Goal: Transaction & Acquisition: Download file/media

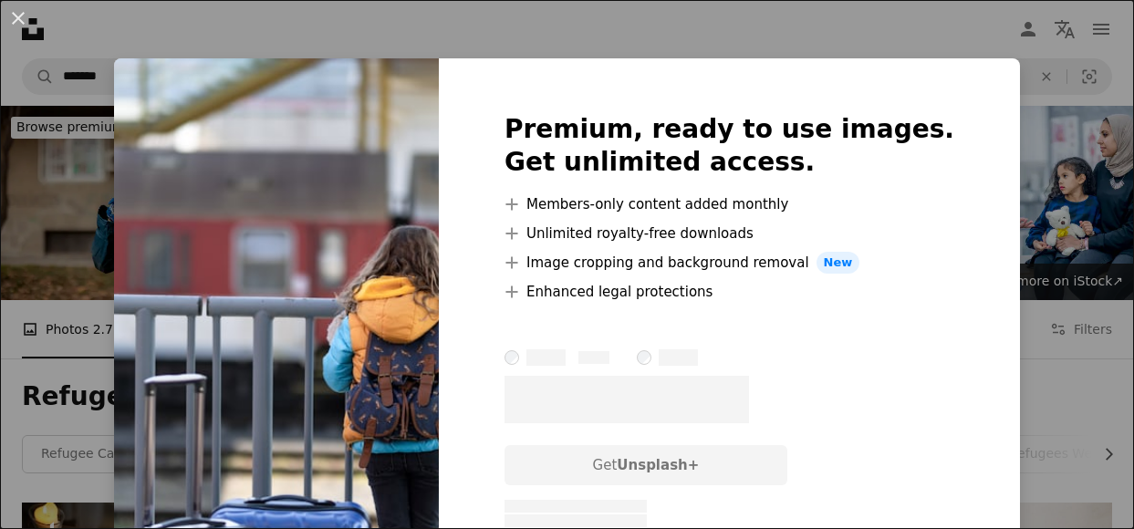
scroll to position [1550, 0]
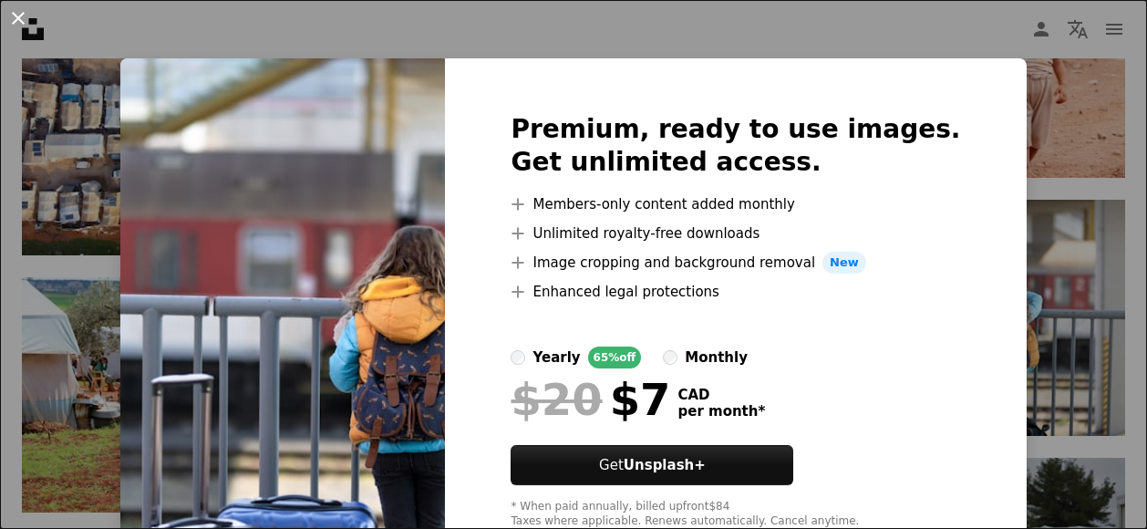
click at [14, 12] on button "An X shape" at bounding box center [18, 18] width 22 height 22
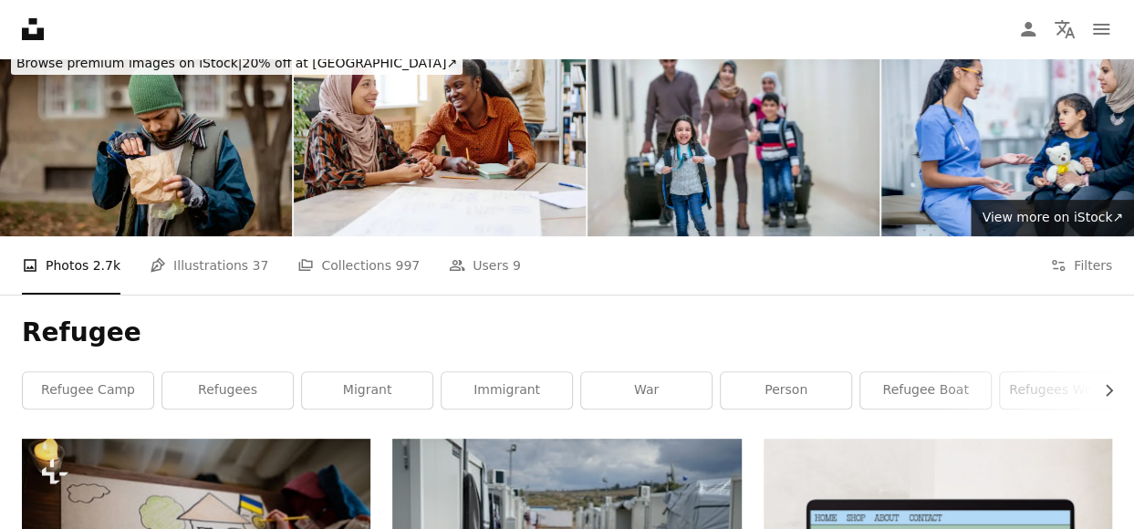
scroll to position [91, 0]
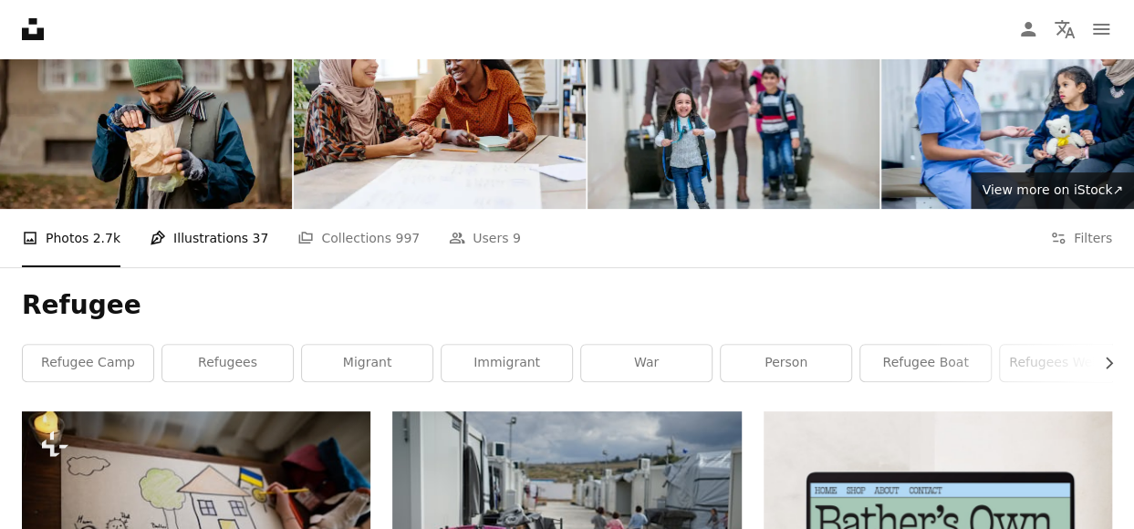
click at [212, 233] on link "Pen Tool Illustrations 37" at bounding box center [209, 238] width 119 height 58
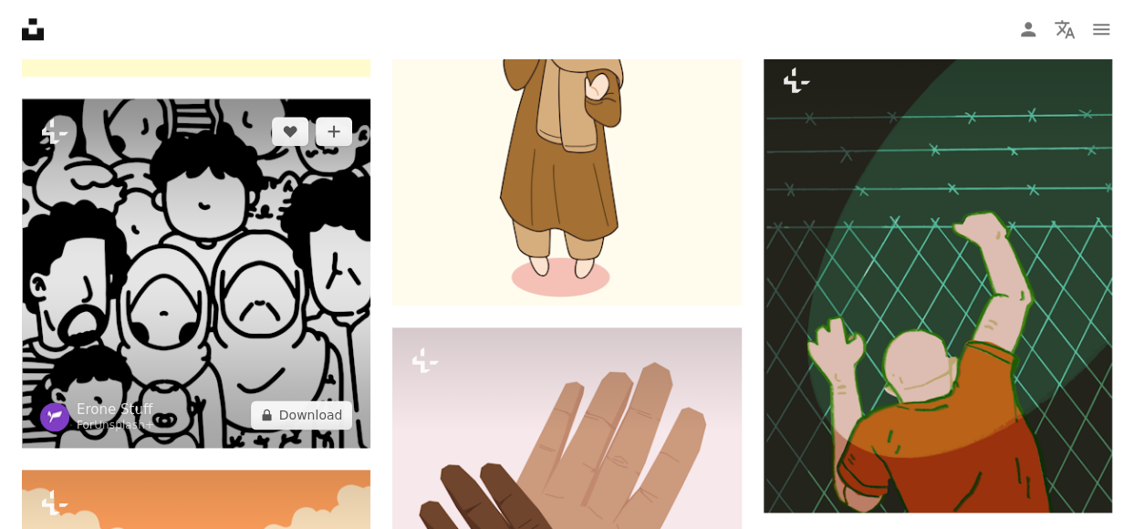
scroll to position [1004, 0]
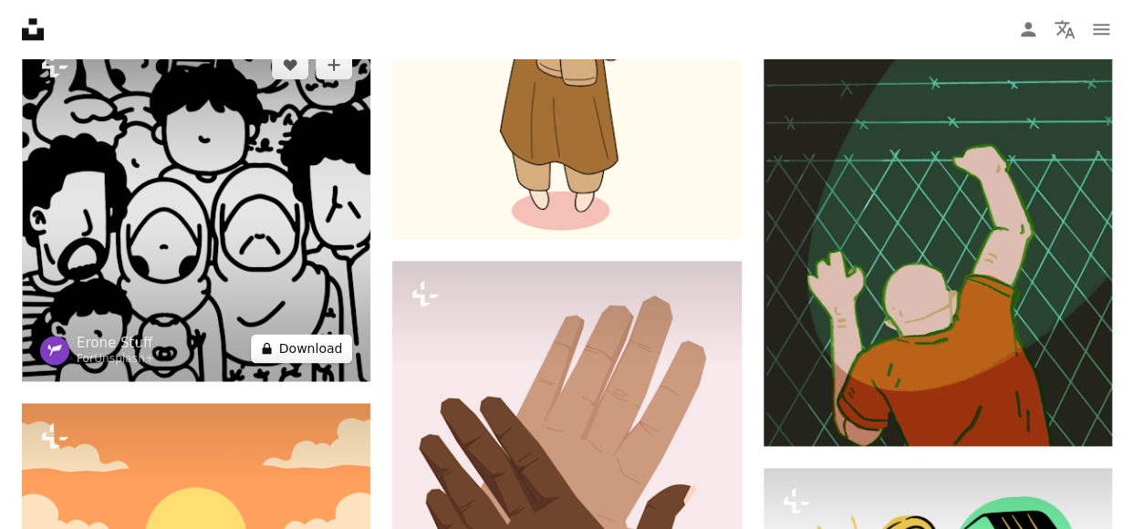
click at [307, 351] on button "A lock Download" at bounding box center [302, 348] width 102 height 29
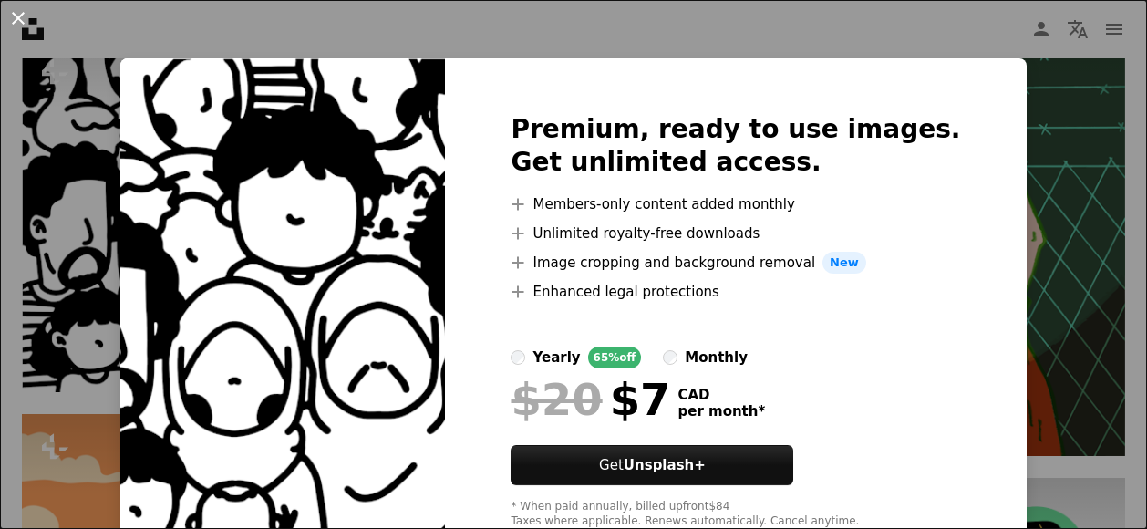
click at [13, 16] on button "An X shape" at bounding box center [18, 18] width 22 height 22
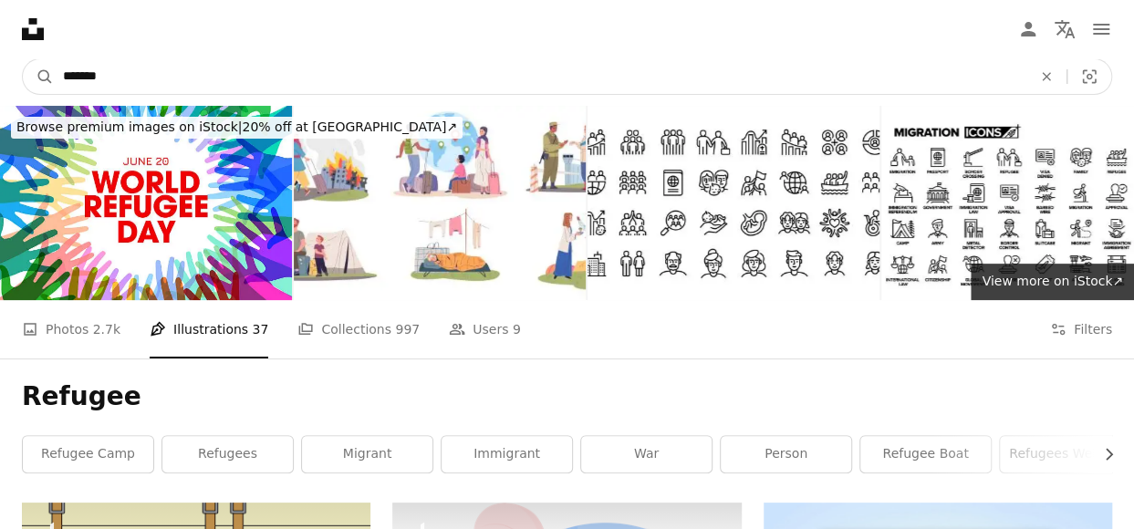
click at [308, 84] on input "*******" at bounding box center [540, 76] width 972 height 35
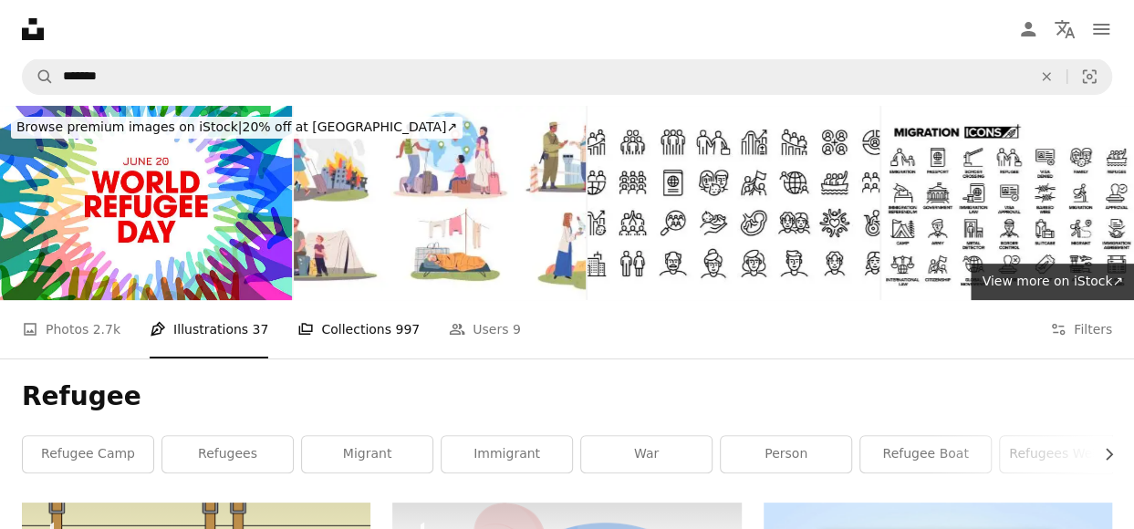
click at [365, 326] on link "A stack of folders Collections 997" at bounding box center [358, 329] width 122 height 58
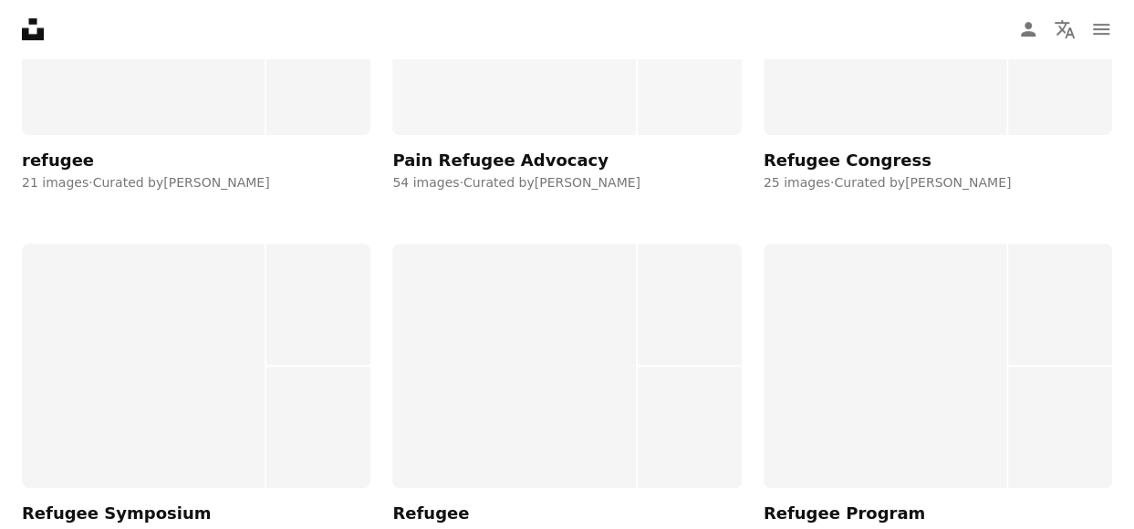
scroll to position [821, 0]
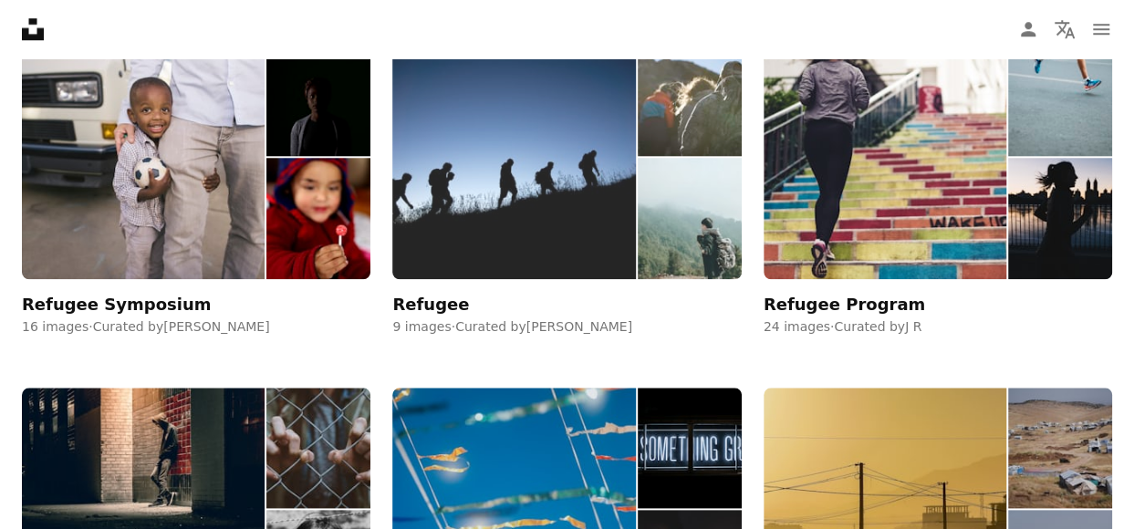
click at [568, 224] on img at bounding box center [513, 157] width 243 height 244
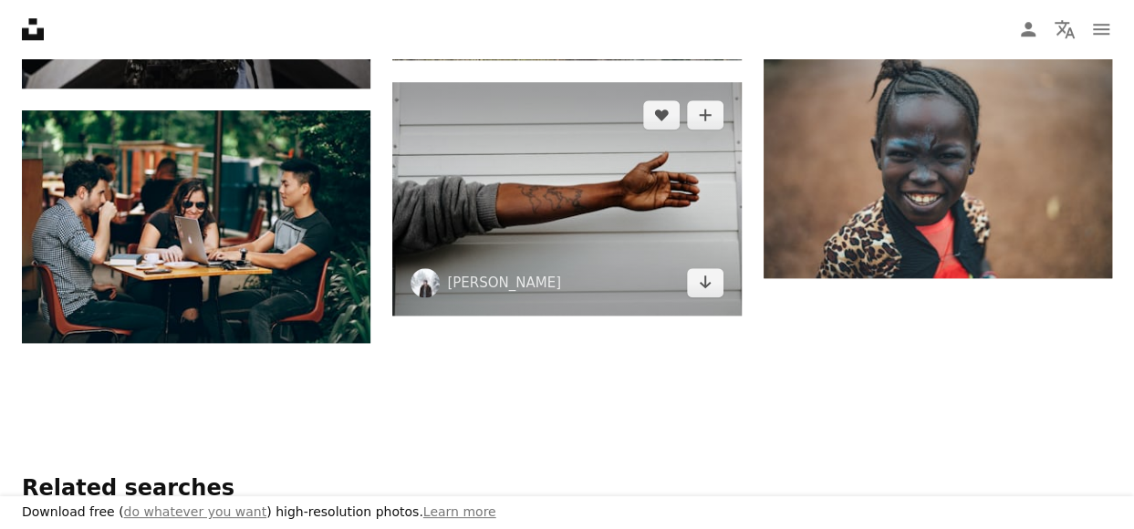
scroll to position [547, 0]
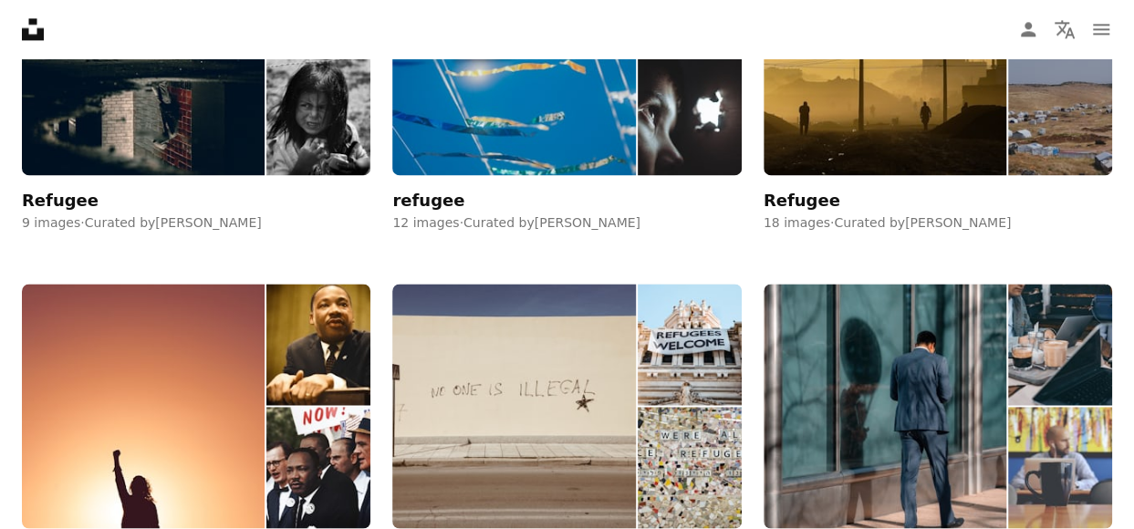
scroll to position [1459, 0]
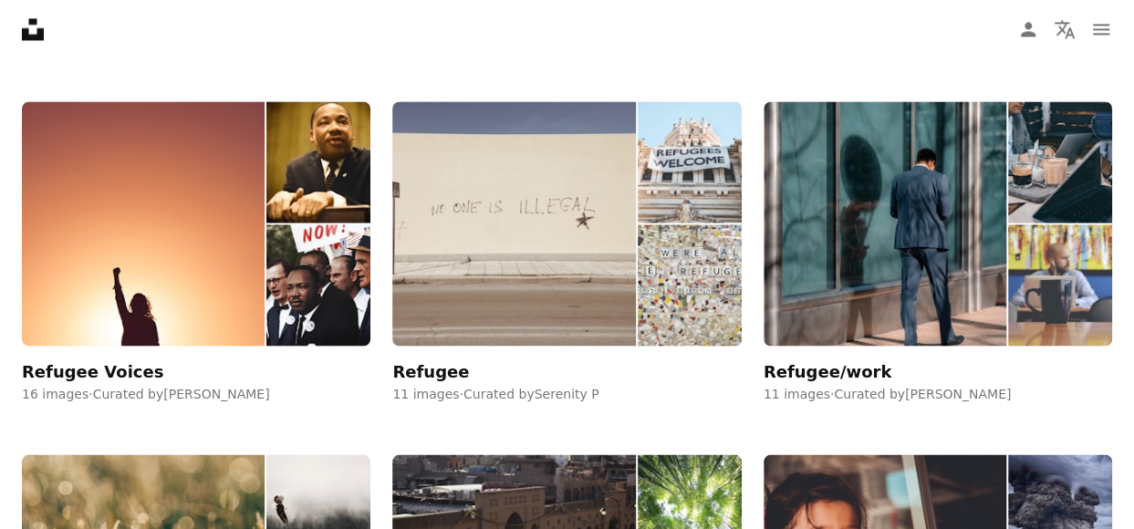
click at [691, 315] on img at bounding box center [690, 284] width 104 height 121
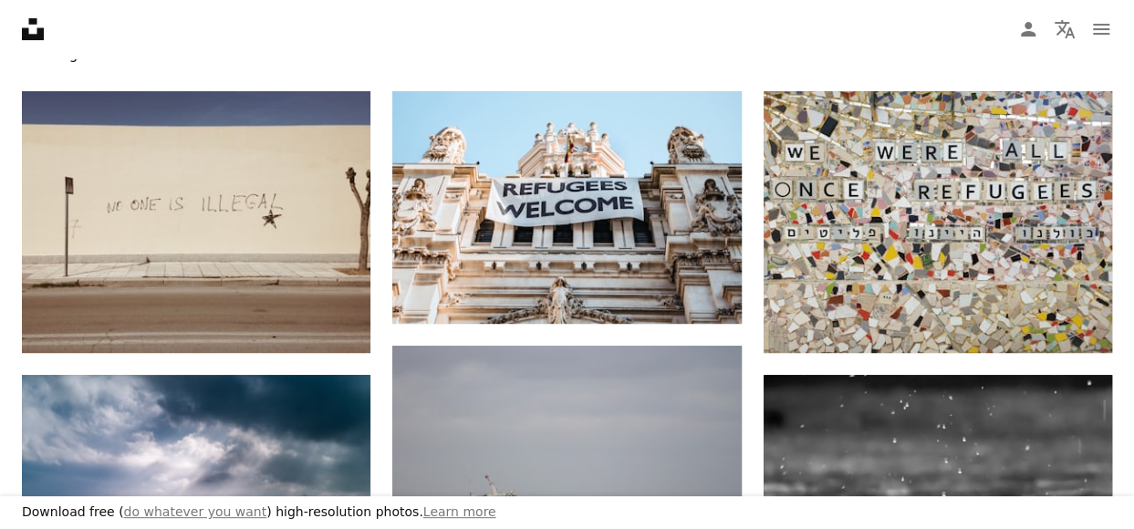
scroll to position [182, 0]
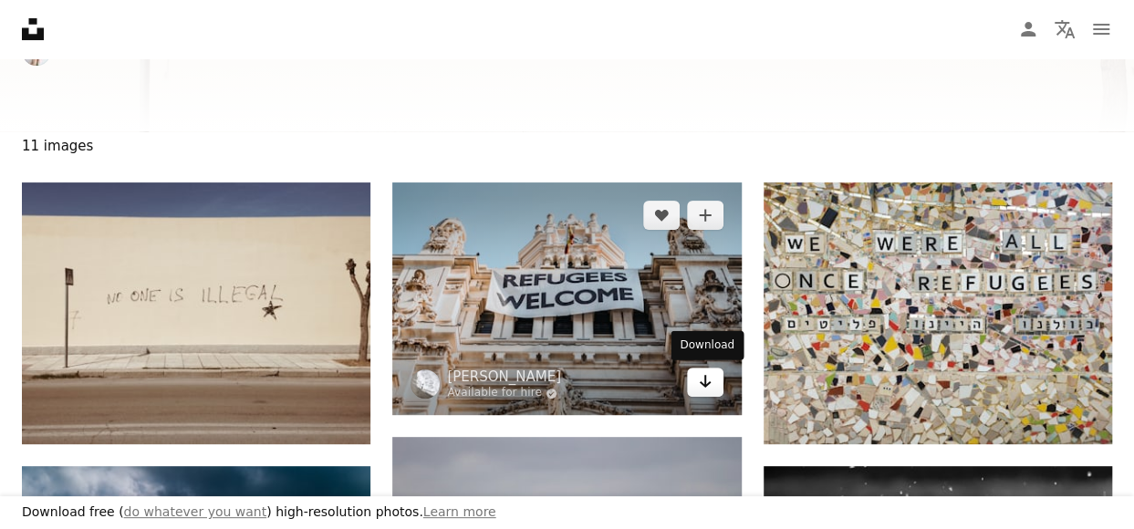
click at [713, 388] on link "Arrow pointing down" at bounding box center [705, 382] width 36 height 29
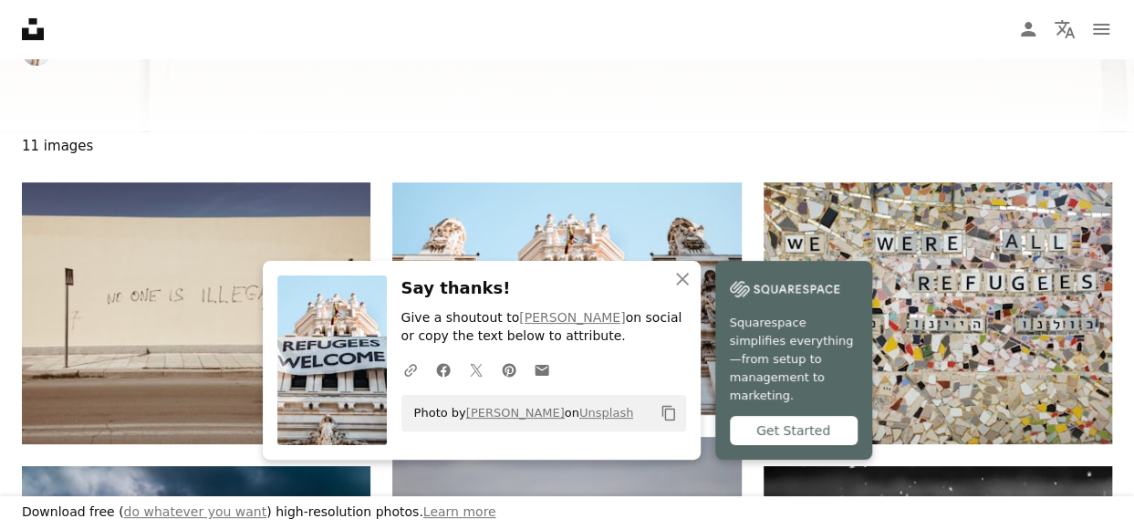
click at [550, 74] on div "Refugee Serenity P A forward-right arrow Share More Actions" at bounding box center [567, 27] width 1134 height 208
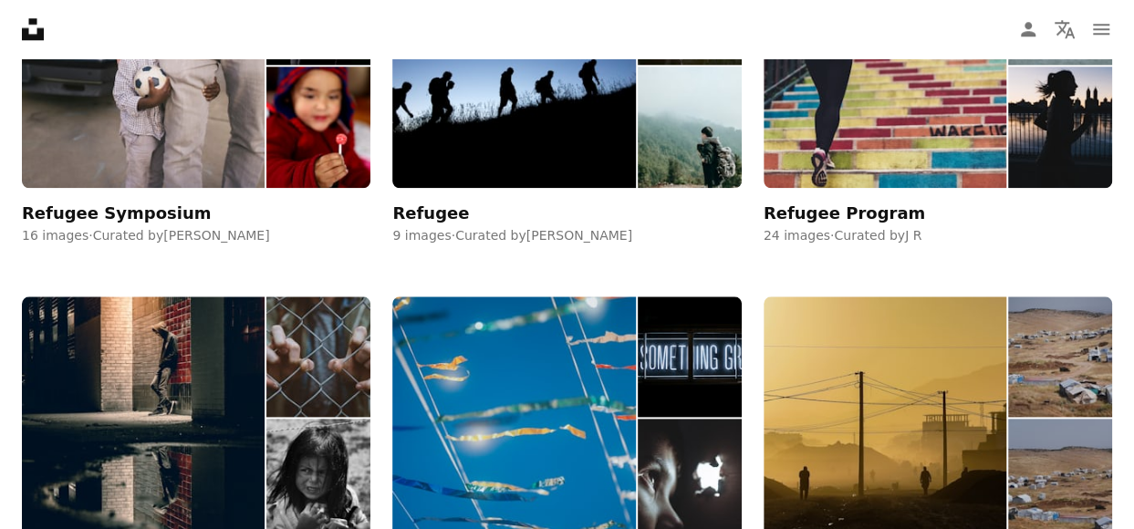
scroll to position [1094, 0]
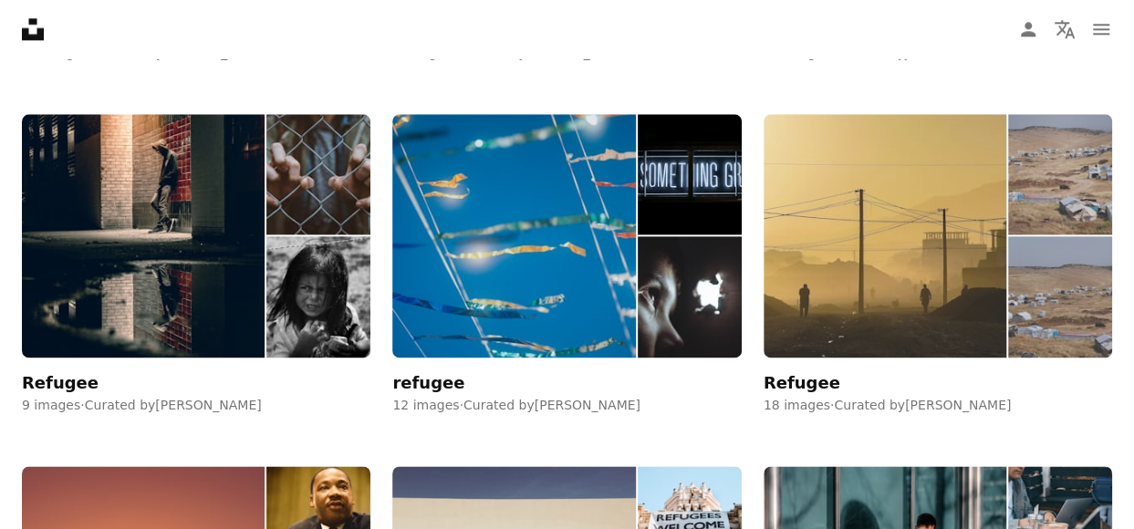
click at [980, 231] on img at bounding box center [884, 236] width 243 height 244
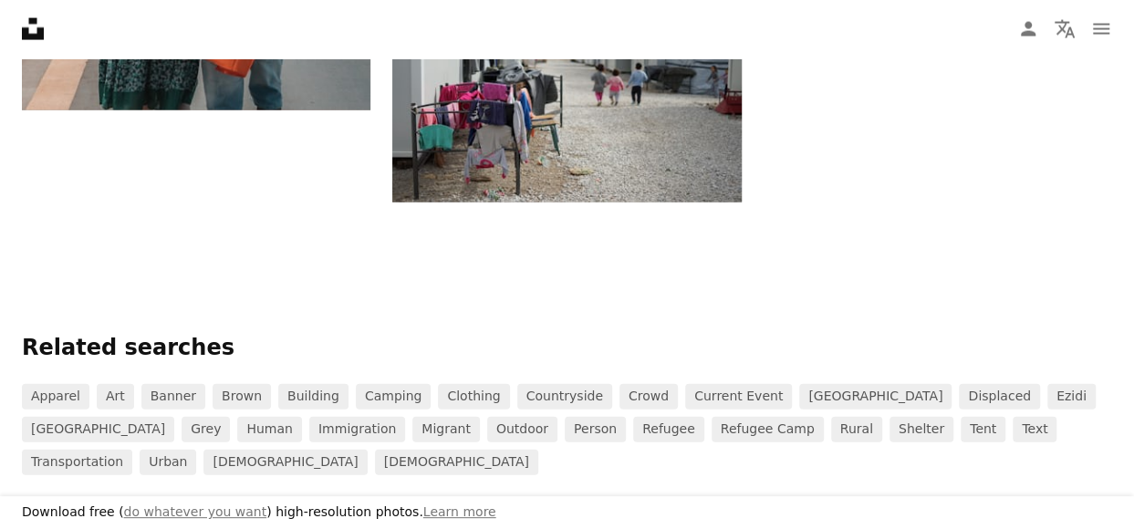
scroll to position [2098, 0]
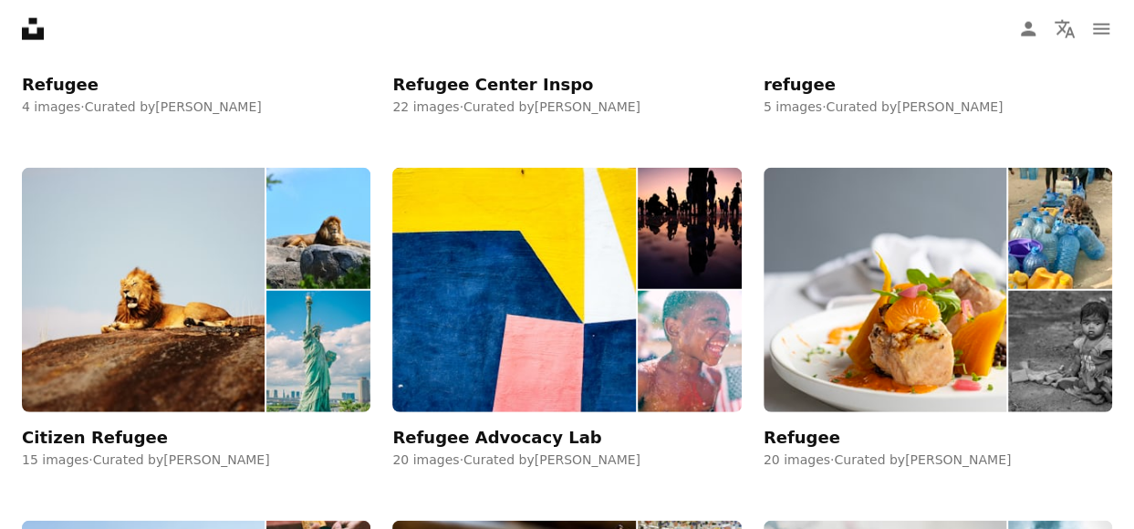
scroll to position [1094, 0]
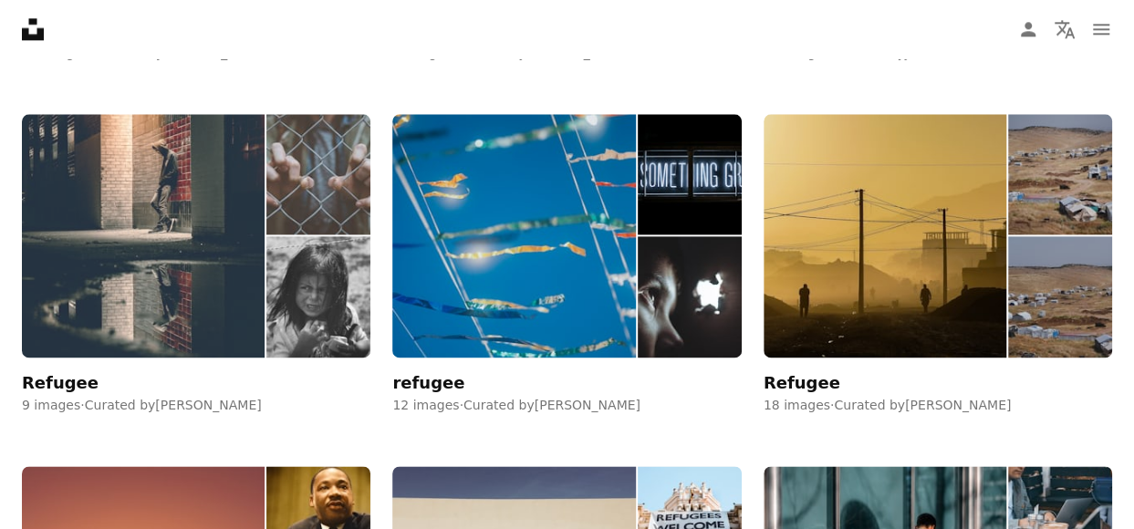
click at [336, 316] on img at bounding box center [318, 296] width 104 height 121
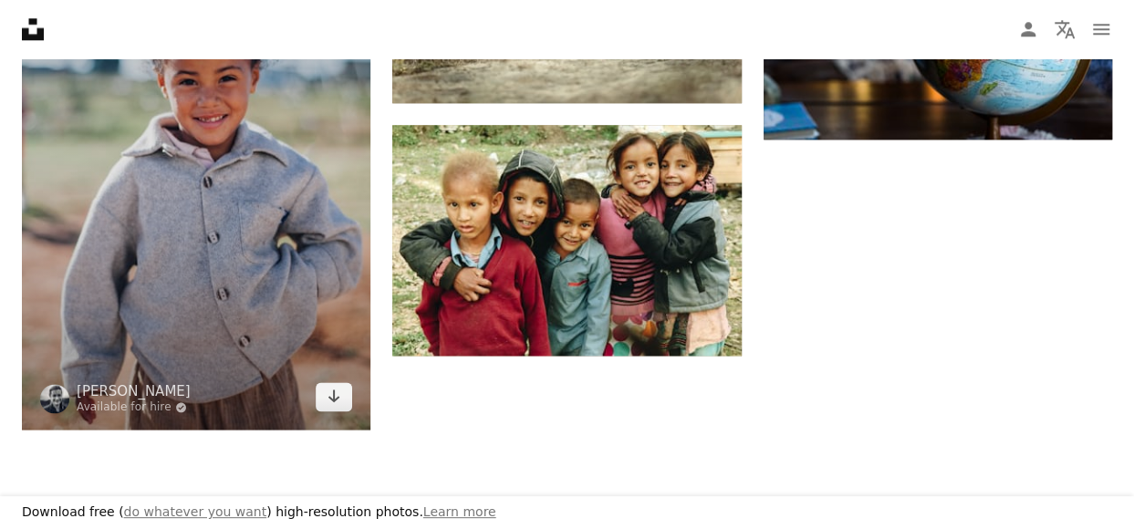
scroll to position [638, 0]
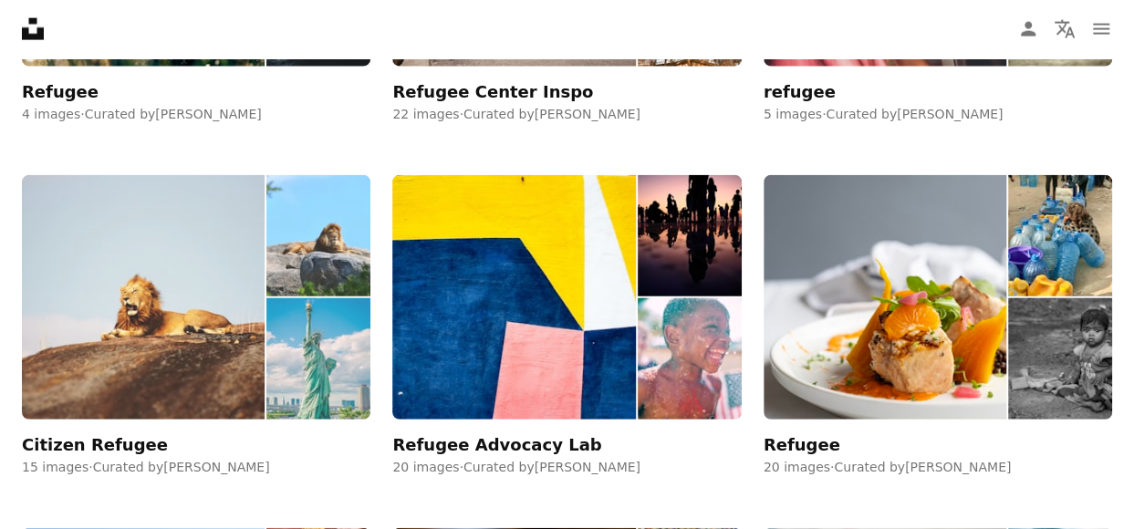
scroll to position [2098, 0]
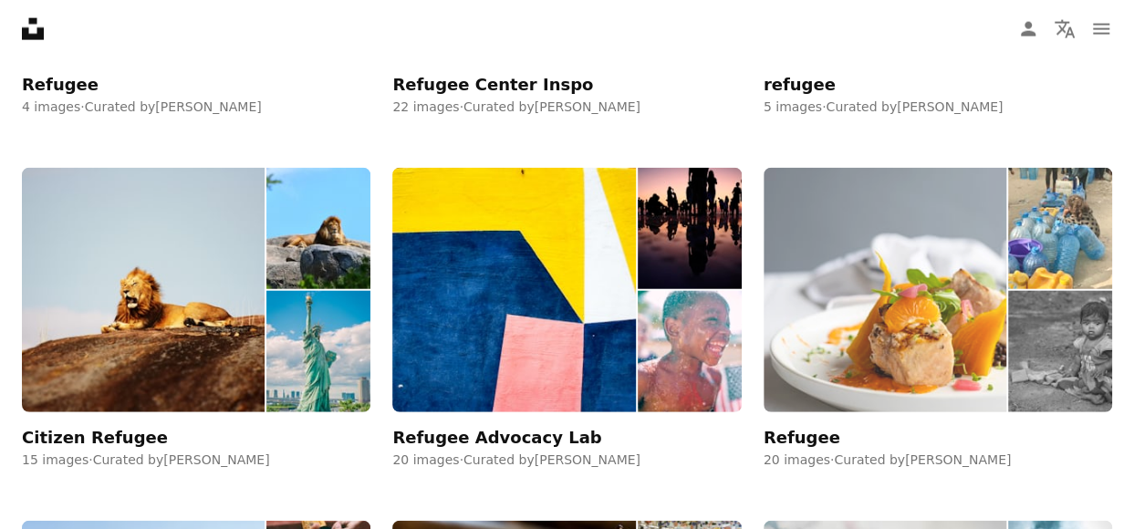
click at [903, 316] on img at bounding box center [884, 290] width 243 height 244
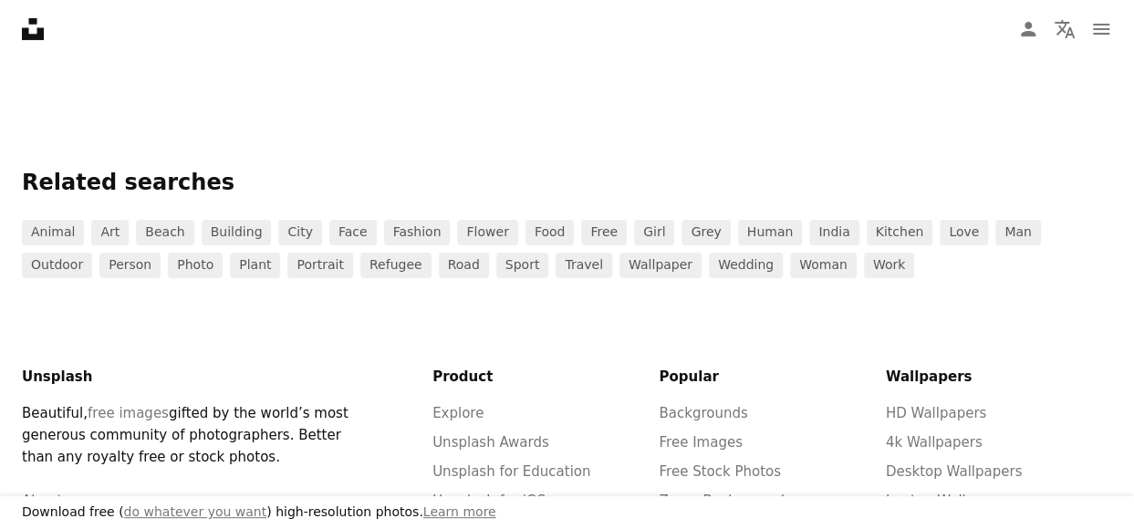
scroll to position [3192, 0]
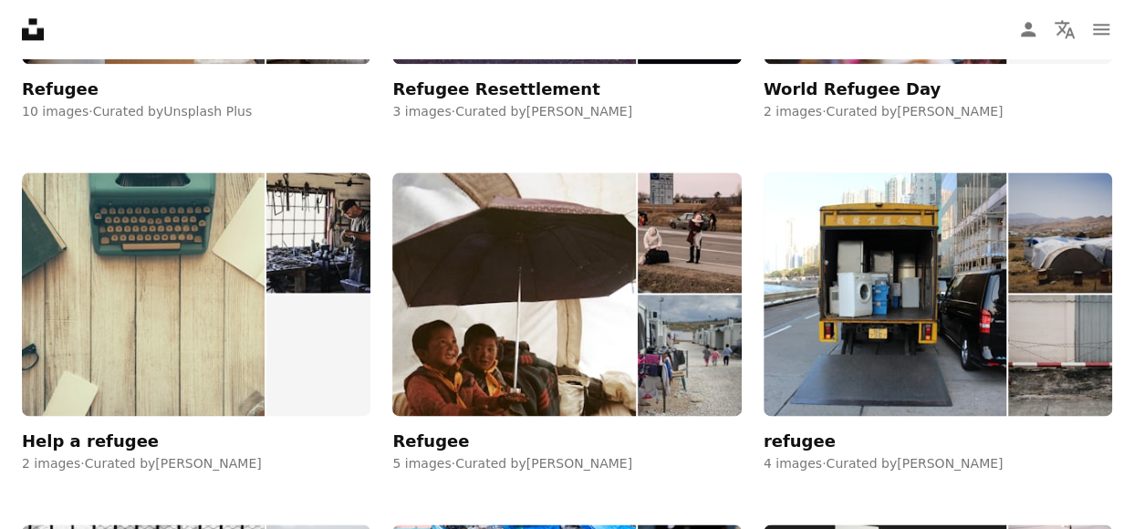
scroll to position [4651, 0]
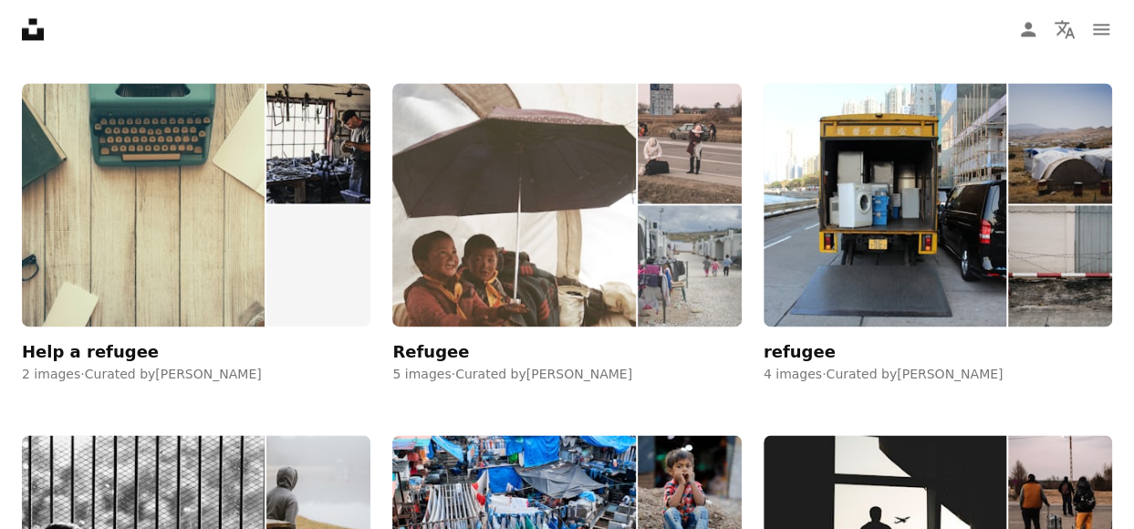
click at [562, 285] on img at bounding box center [513, 205] width 243 height 244
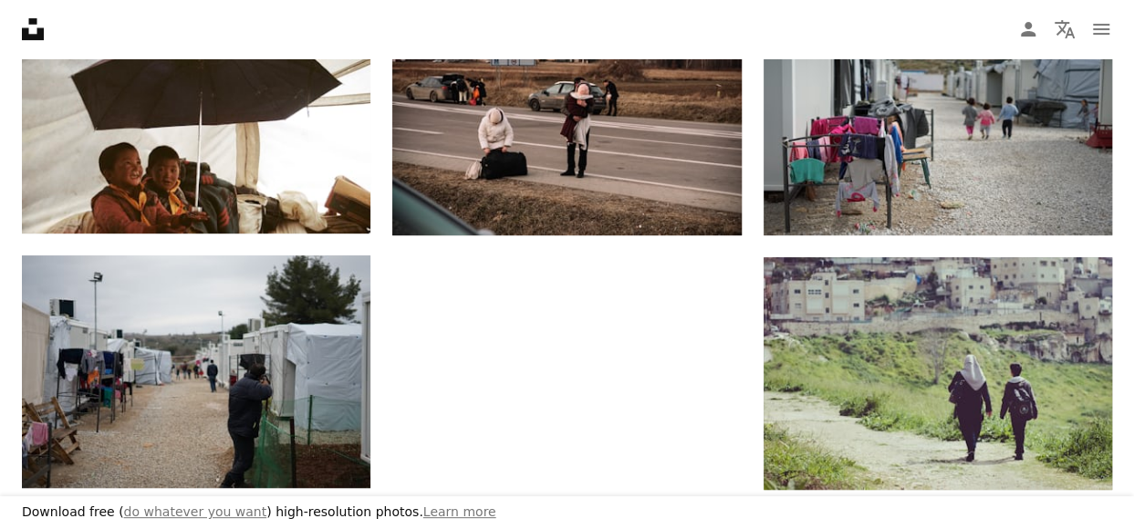
scroll to position [456, 0]
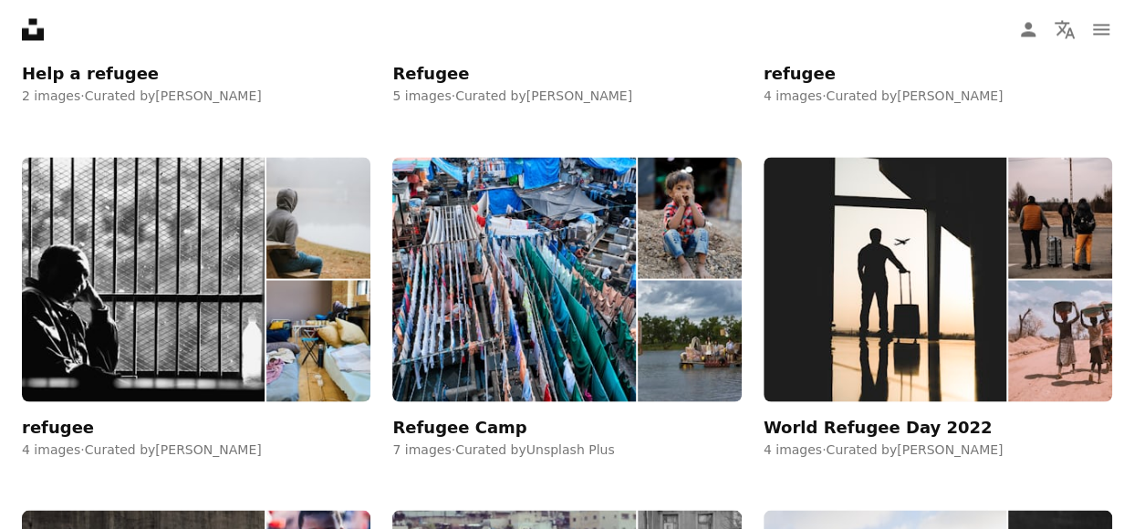
scroll to position [4925, 0]
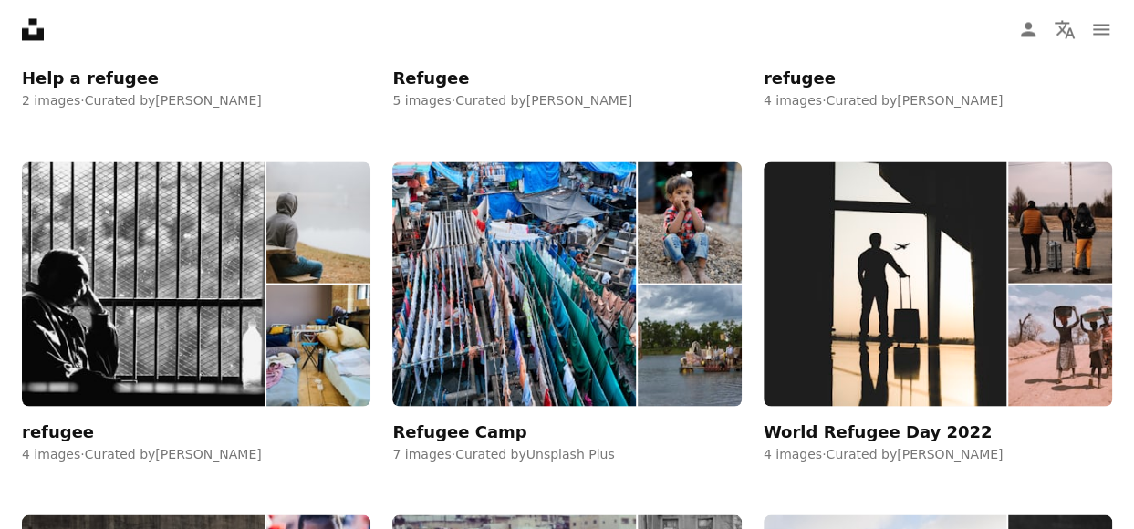
click at [528, 358] on img at bounding box center [513, 283] width 243 height 244
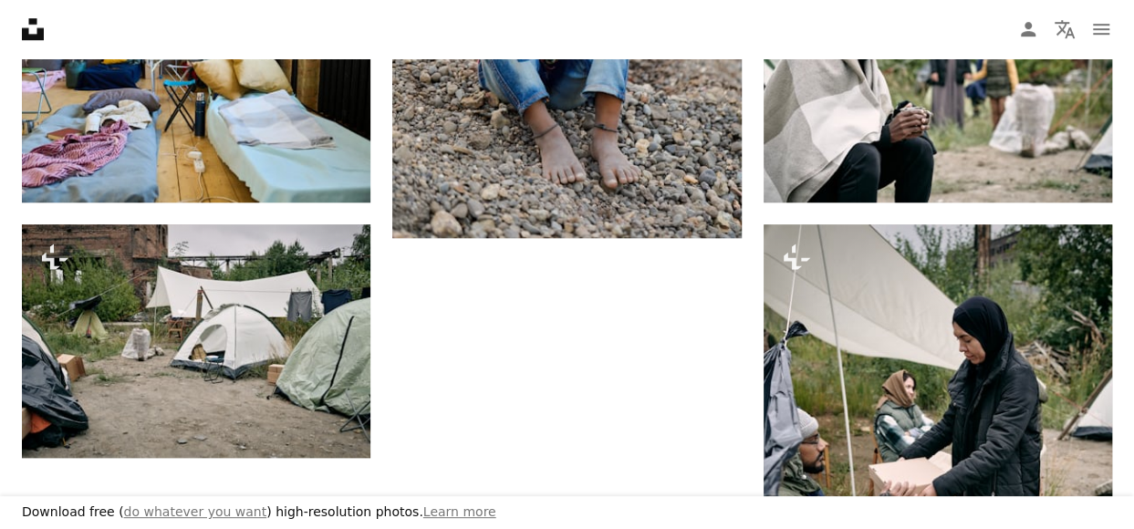
scroll to position [730, 0]
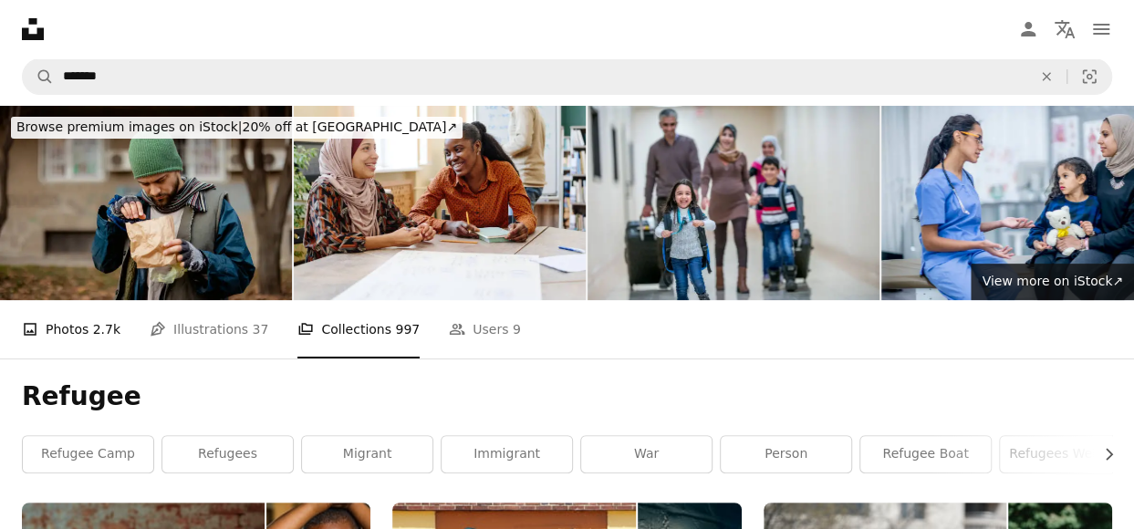
drag, startPoint x: 107, startPoint y: 329, endPoint x: 503, endPoint y: 353, distance: 397.4
click at [106, 329] on span "2.7k" at bounding box center [106, 329] width 27 height 20
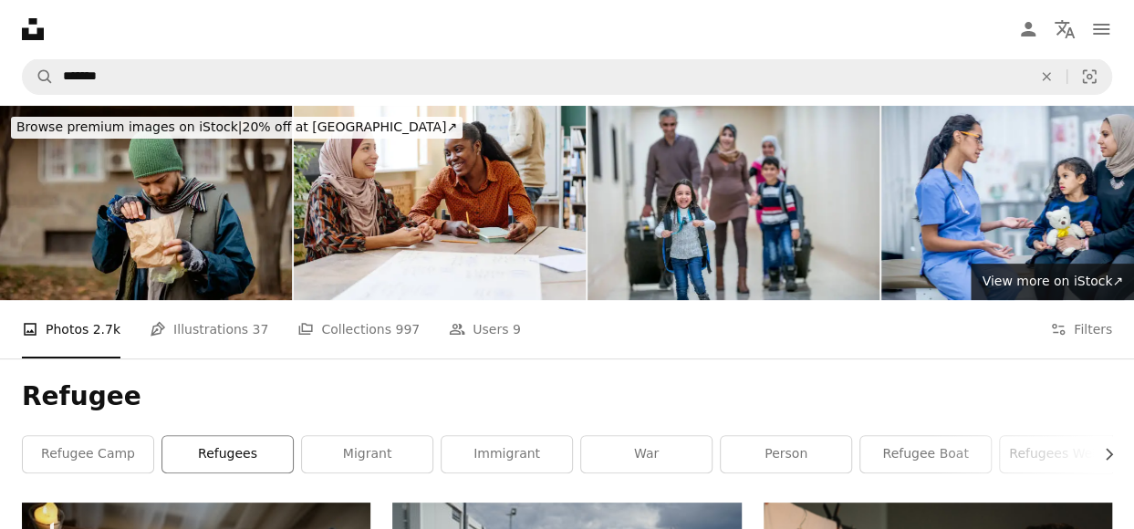
click at [223, 459] on link "refugees" at bounding box center [227, 454] width 130 height 36
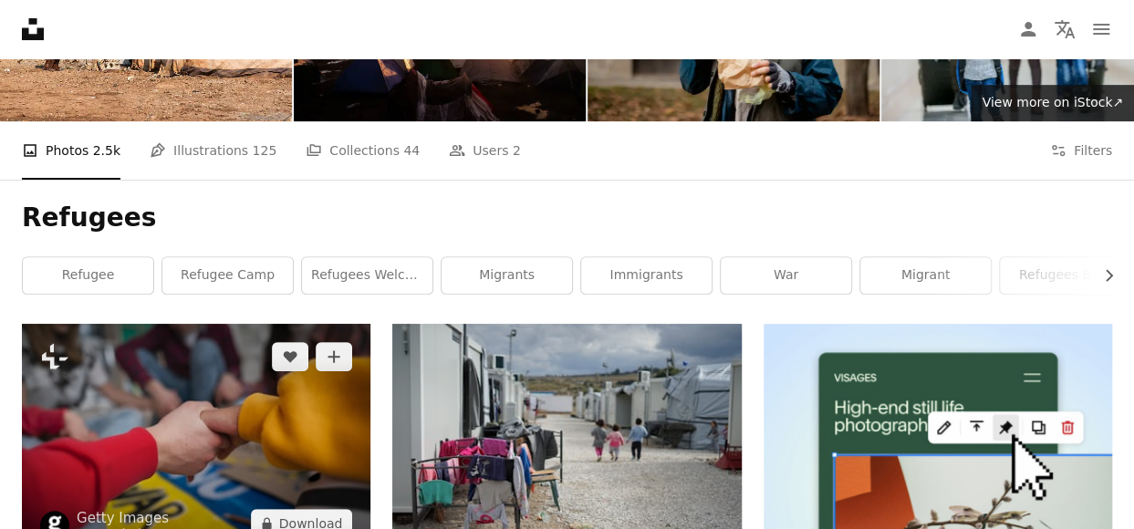
scroll to position [182, 0]
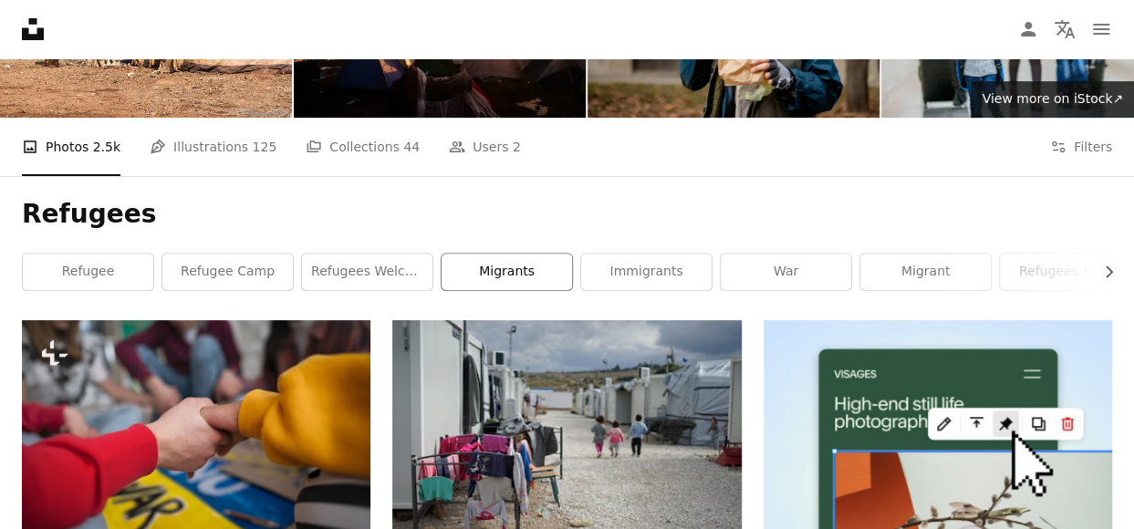
click at [505, 274] on link "migrants" at bounding box center [506, 272] width 130 height 36
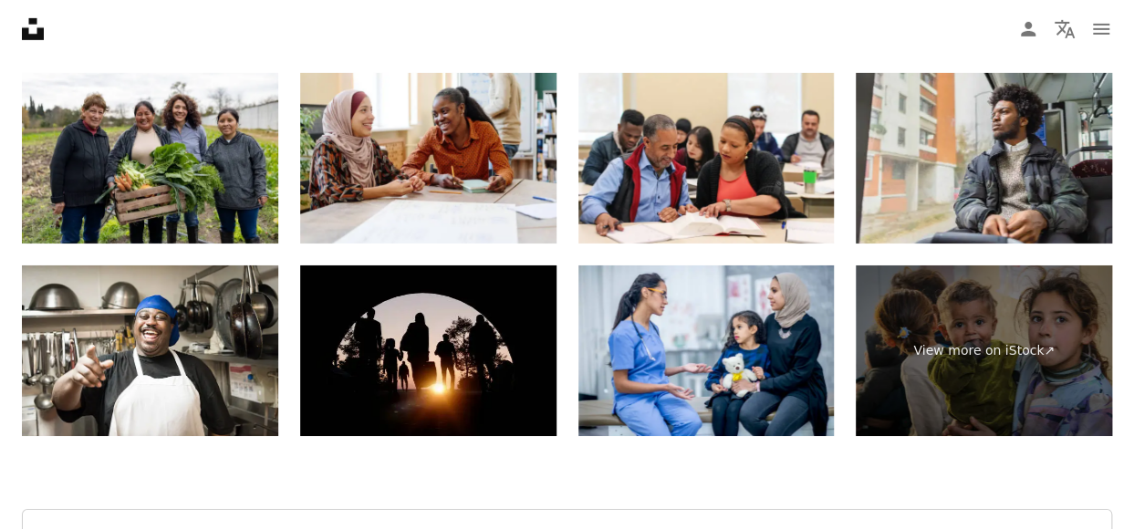
scroll to position [3101, 0]
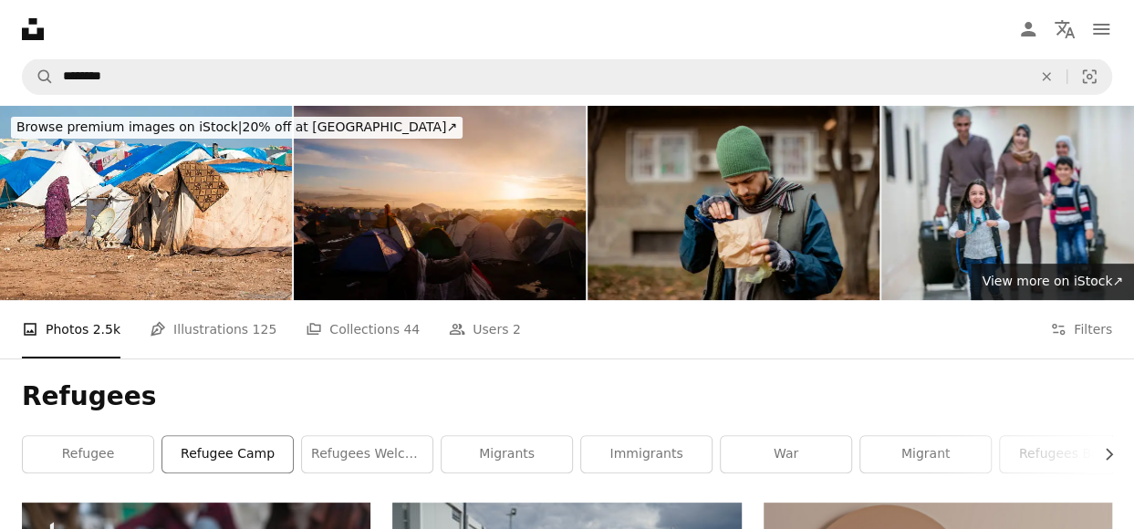
click at [248, 453] on link "refugee camp" at bounding box center [227, 454] width 130 height 36
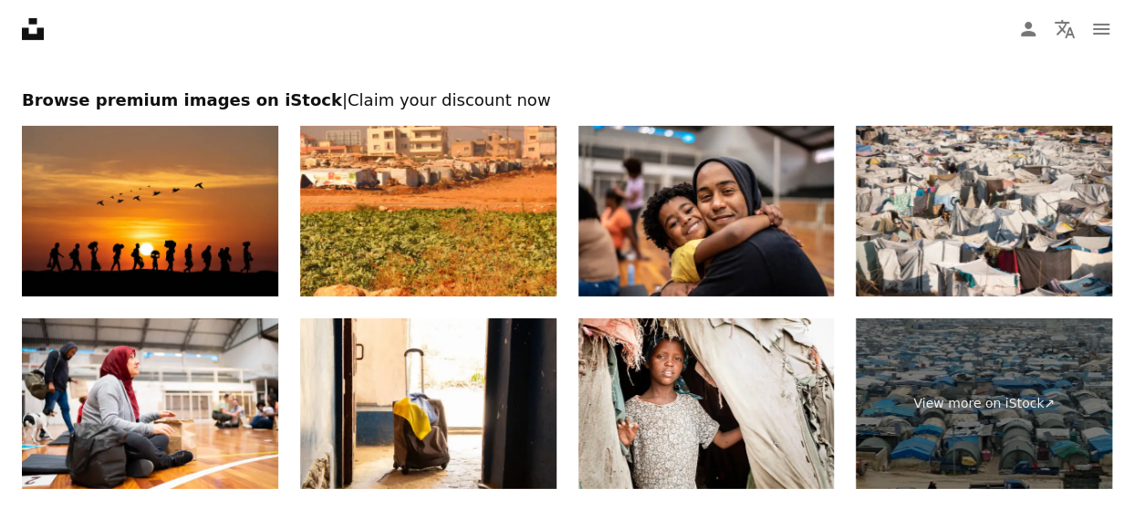
scroll to position [3192, 0]
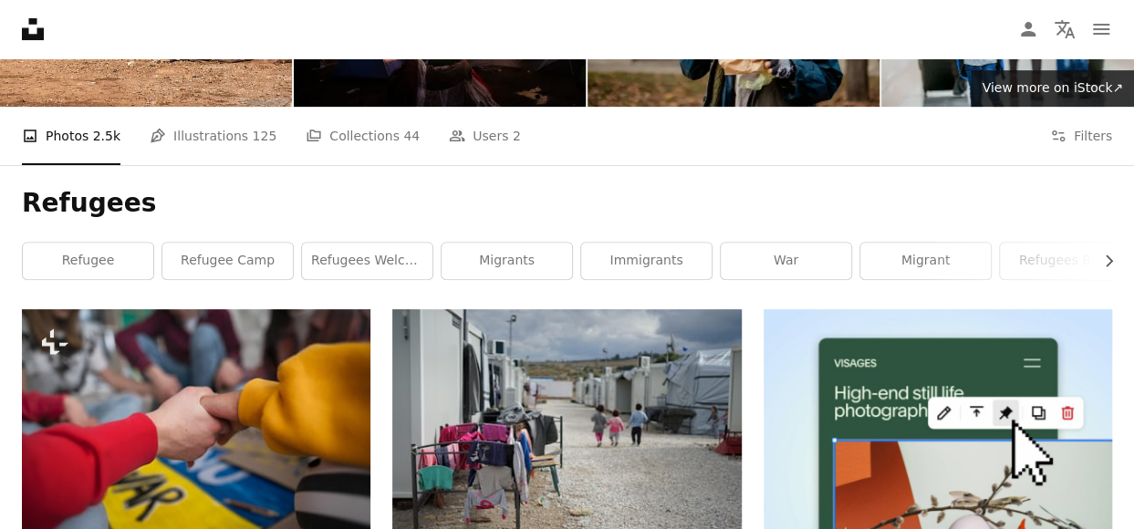
scroll to position [274, 0]
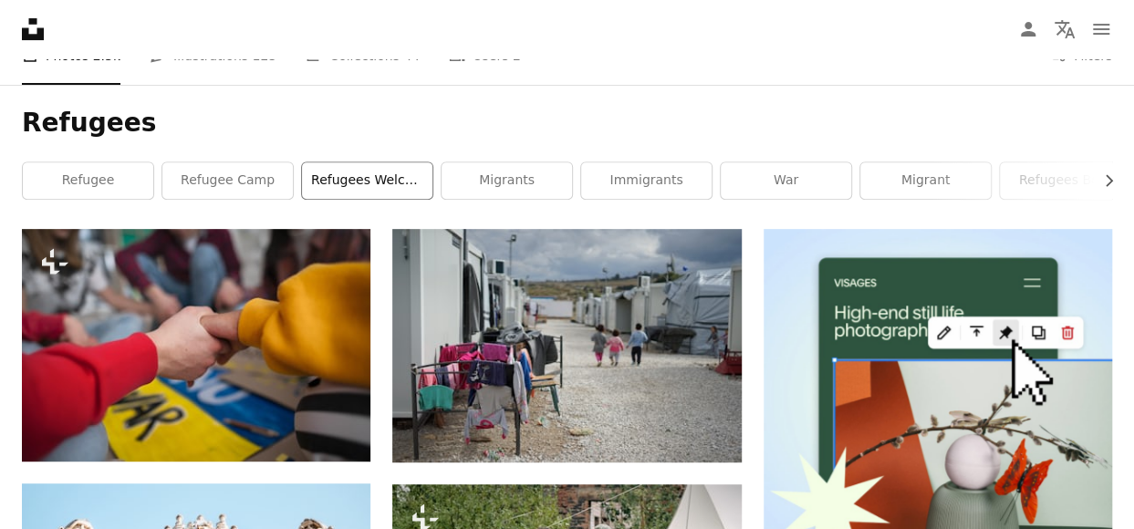
click at [366, 166] on link "refugees welcome" at bounding box center [367, 180] width 130 height 36
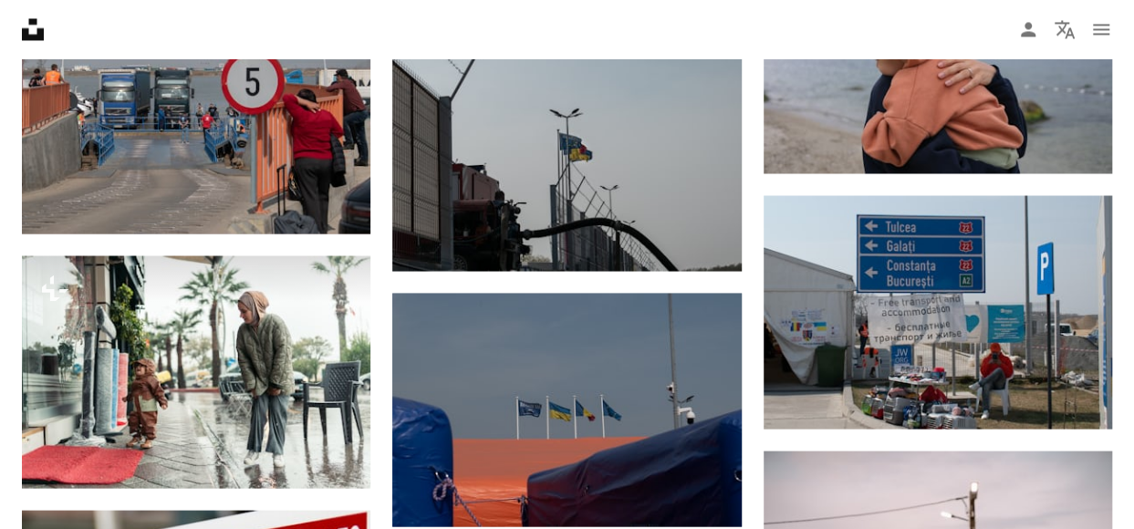
scroll to position [1277, 0]
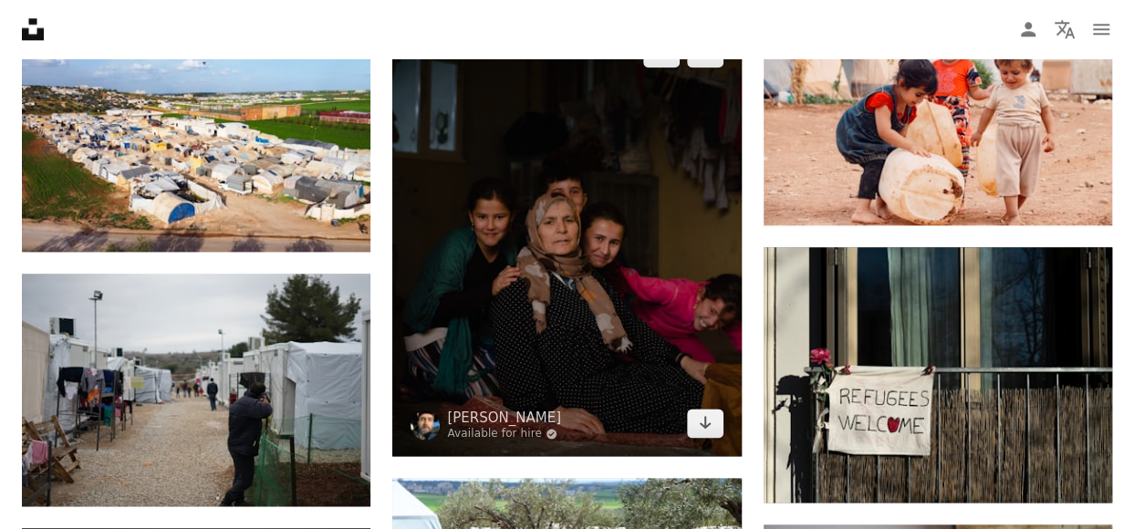
scroll to position [1094, 0]
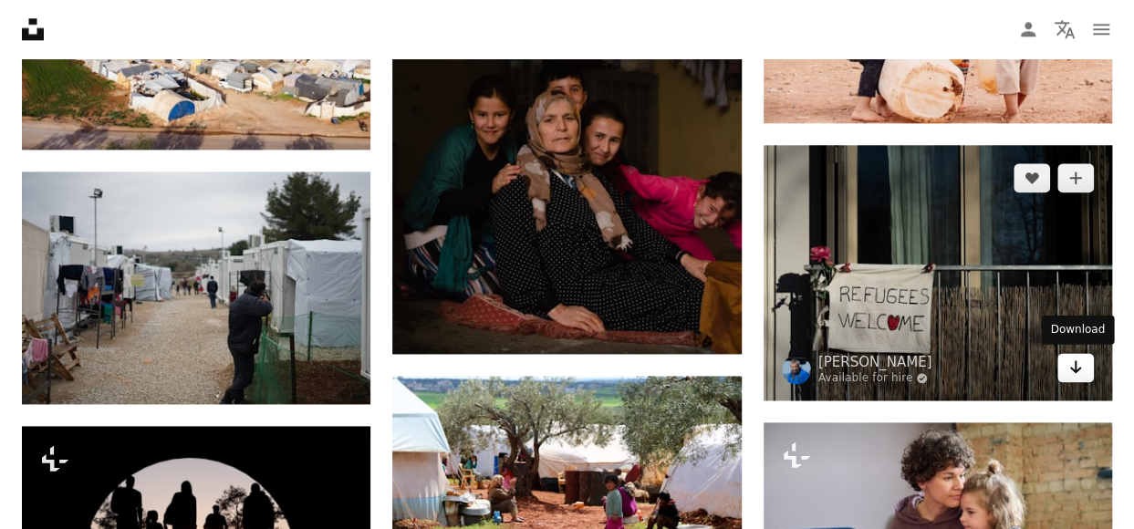
click at [1077, 371] on icon "Arrow pointing down" at bounding box center [1075, 367] width 15 height 22
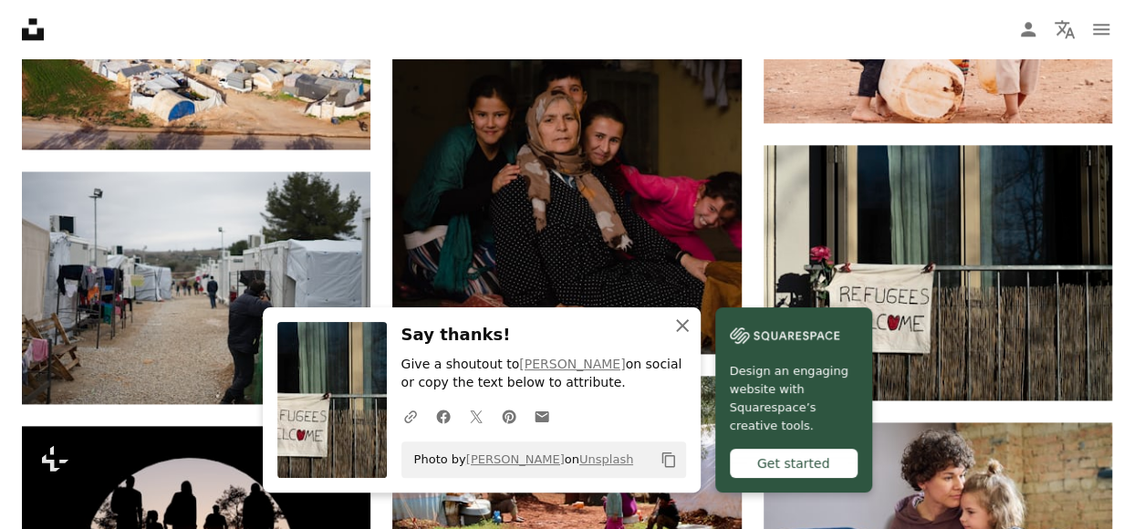
click at [683, 326] on icon "An X shape" at bounding box center [682, 326] width 22 height 22
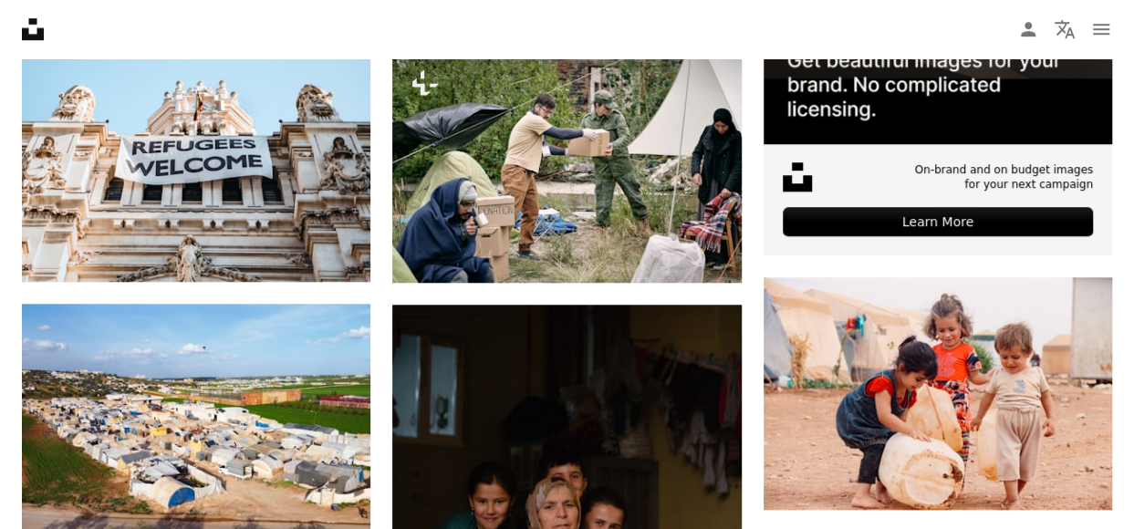
scroll to position [513, 0]
